Goal: Task Accomplishment & Management: Manage account settings

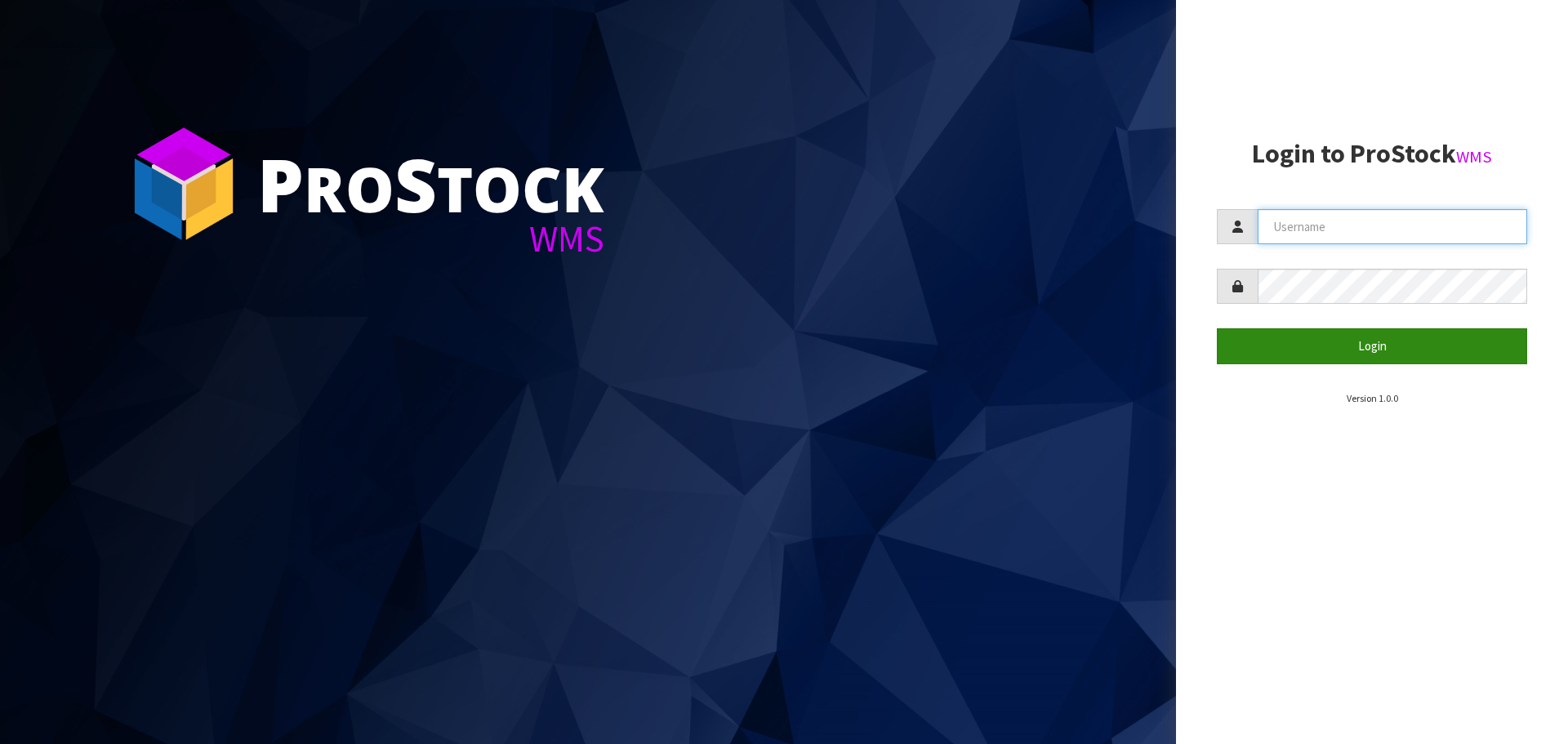
type input "[PERSON_NAME][EMAIL_ADDRESS][DOMAIN_NAME]"
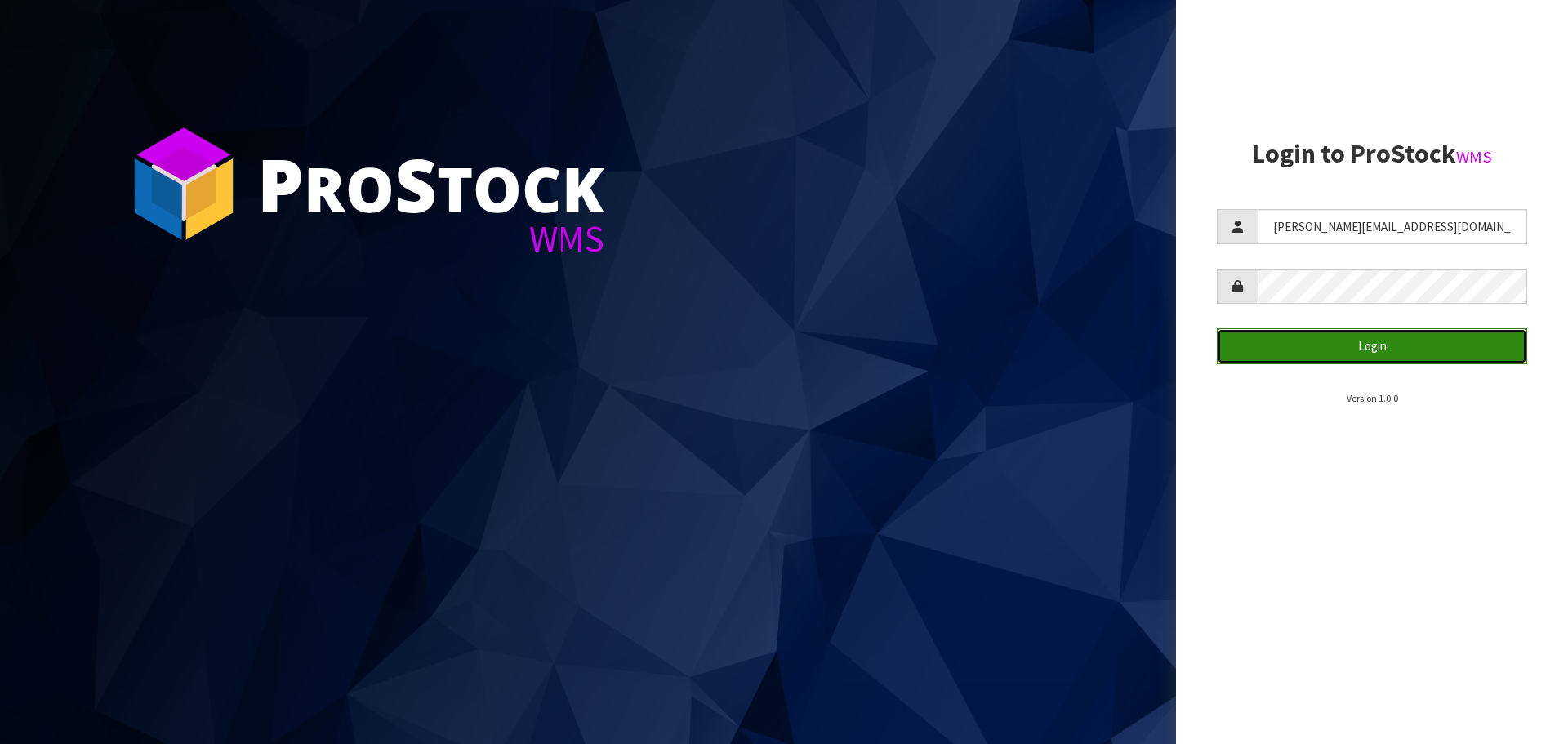
click at [1355, 360] on button "Login" at bounding box center [1372, 346] width 310 height 35
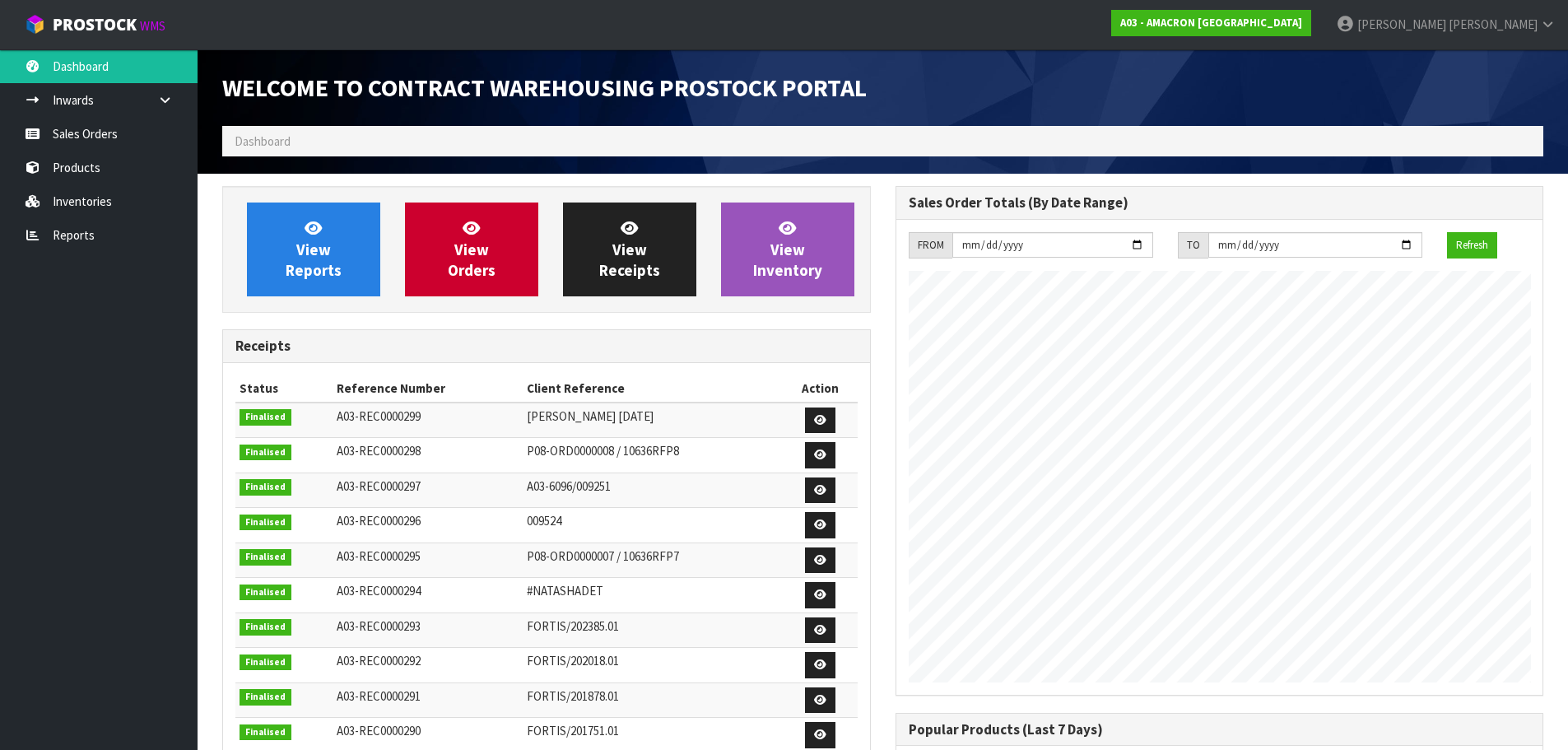
scroll to position [886, 672]
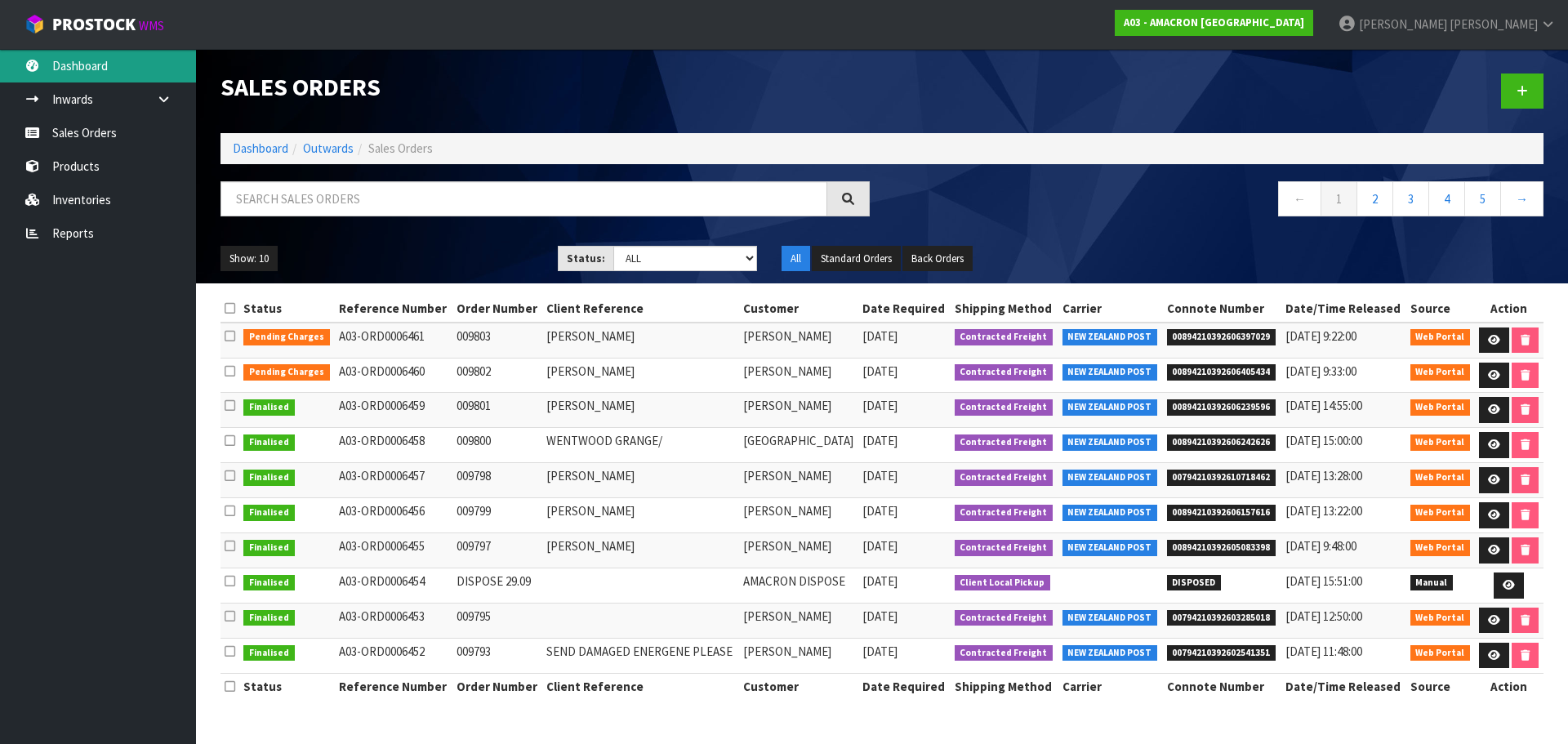
click at [72, 58] on link "Dashboard" at bounding box center [98, 65] width 196 height 34
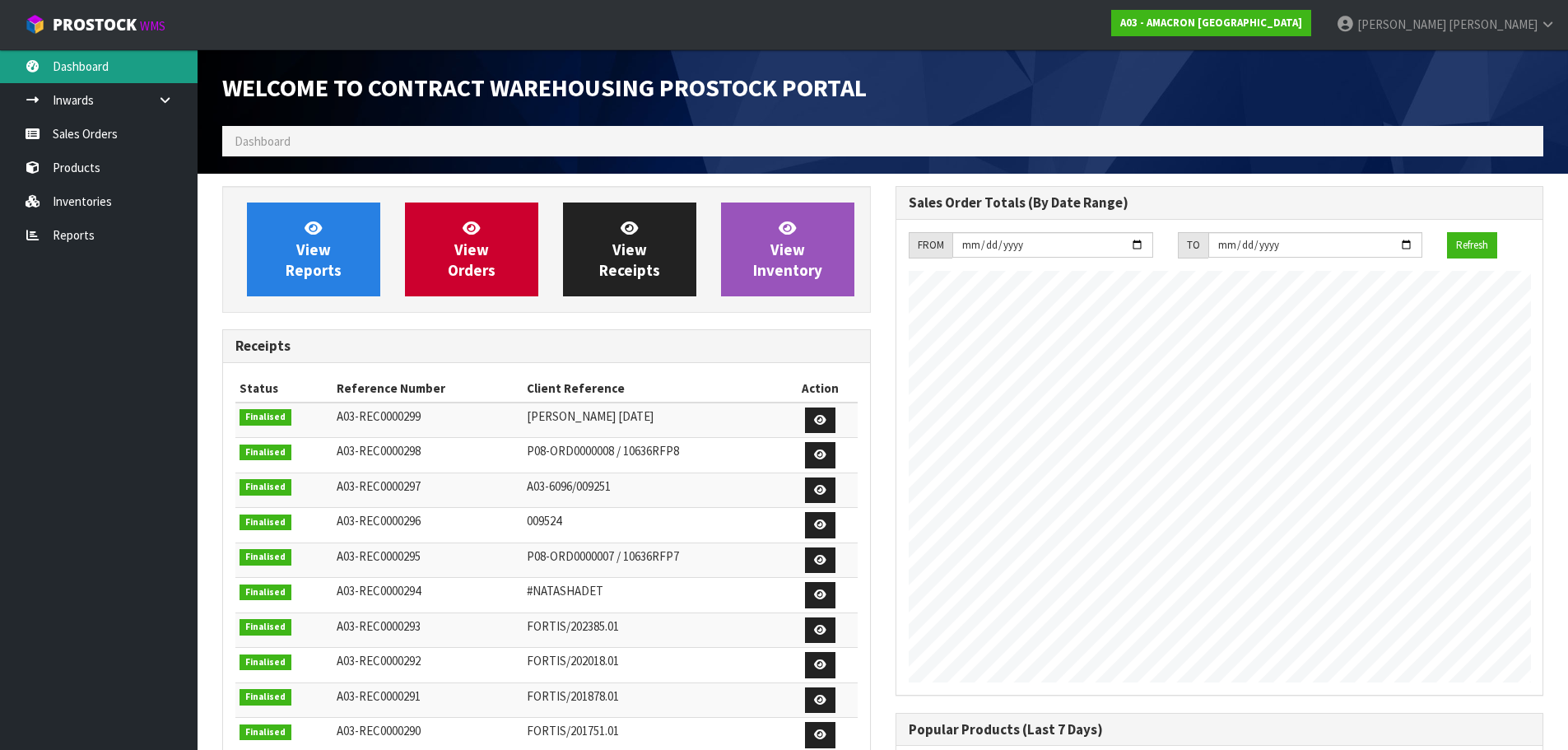
scroll to position [886, 672]
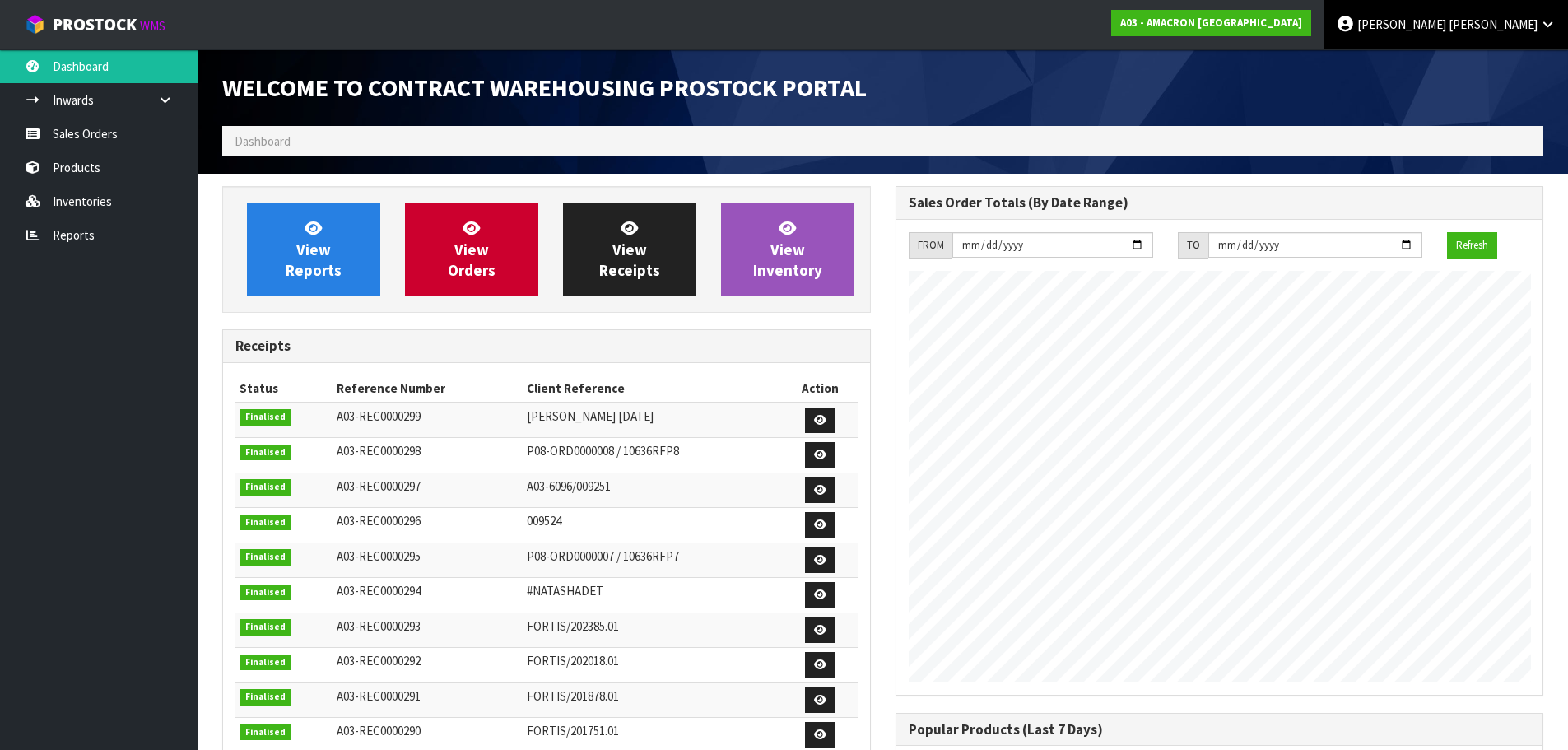
click at [1551, 30] on link "Kelvin Sobey" at bounding box center [1446, 24] width 244 height 49
click at [1462, 66] on icon at bounding box center [1458, 66] width 11 height 1
